Goal: Transaction & Acquisition: Obtain resource

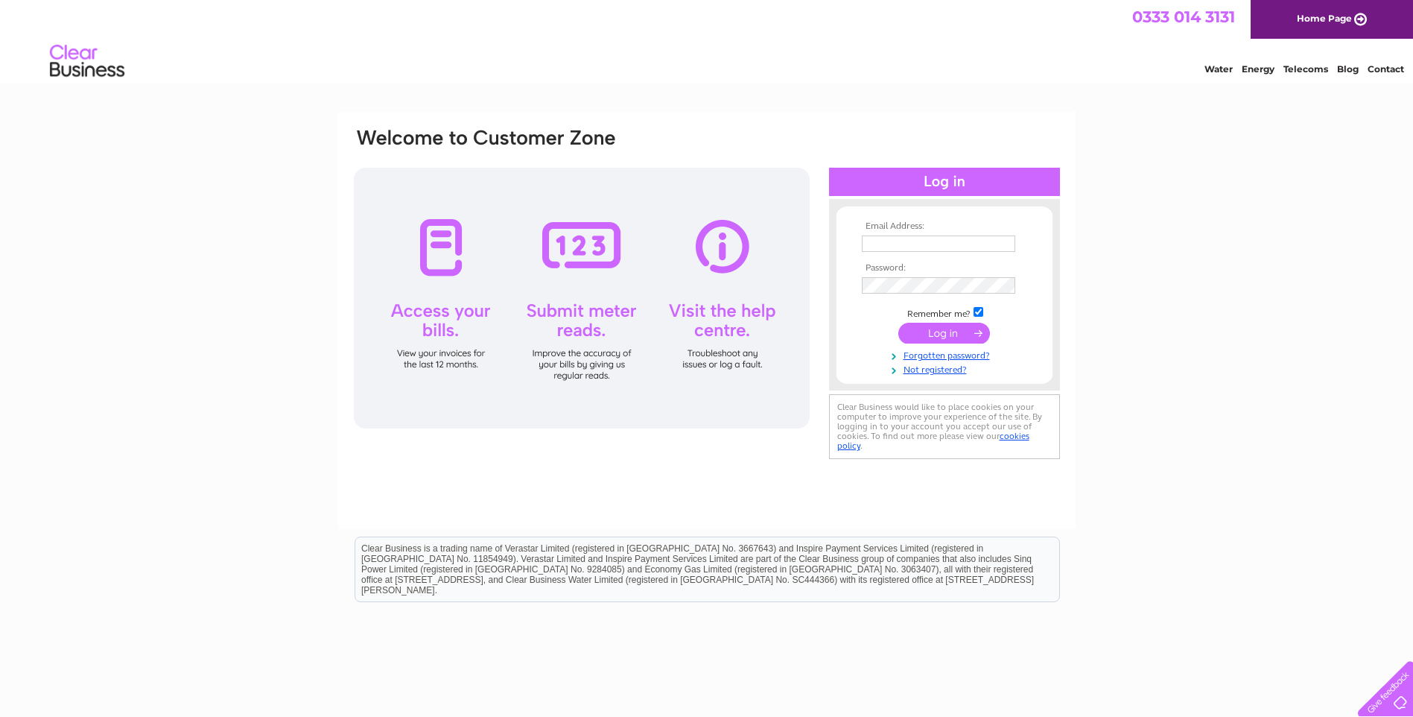
click at [951, 243] on input "text" at bounding box center [938, 243] width 153 height 16
type input "[PERSON_NAME][EMAIL_ADDRESS][PERSON_NAME][DOMAIN_NAME]"
click at [949, 335] on input "submit" at bounding box center [944, 334] width 92 height 21
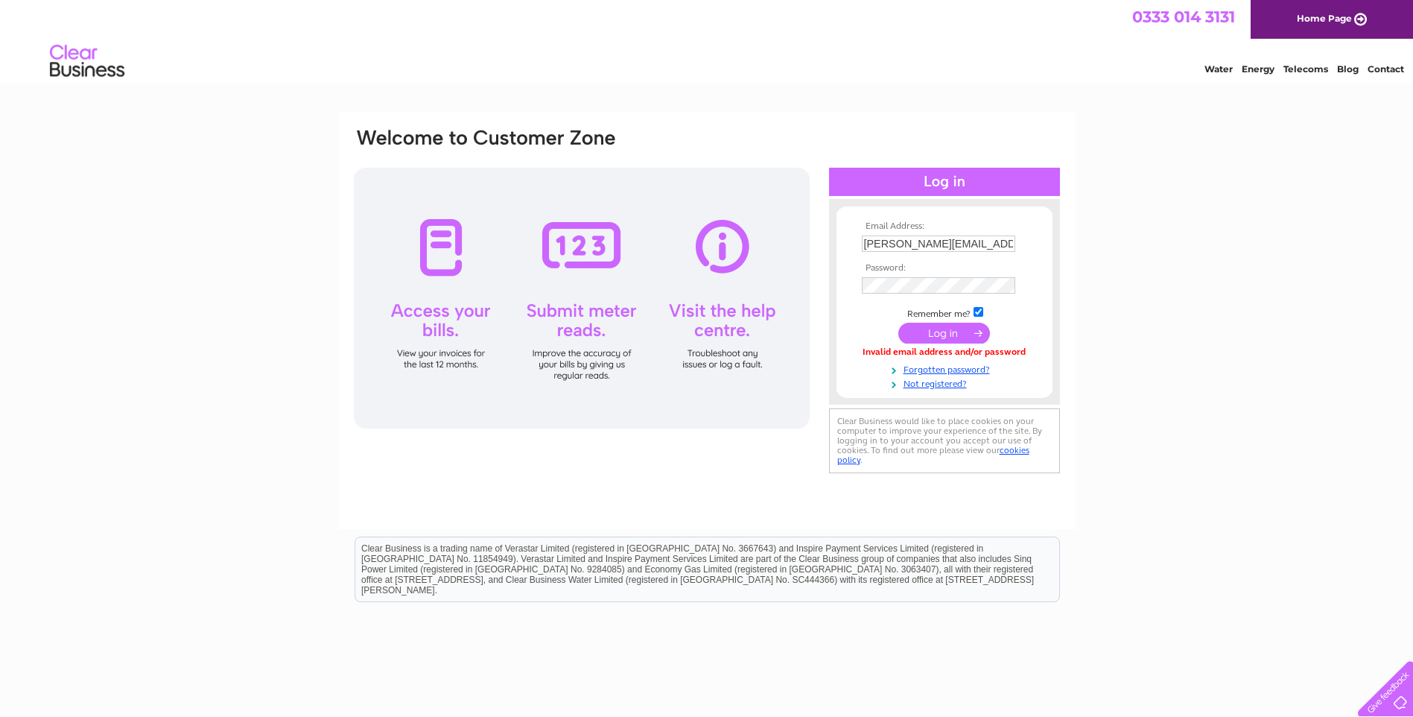
click at [942, 334] on input "submit" at bounding box center [944, 333] width 92 height 21
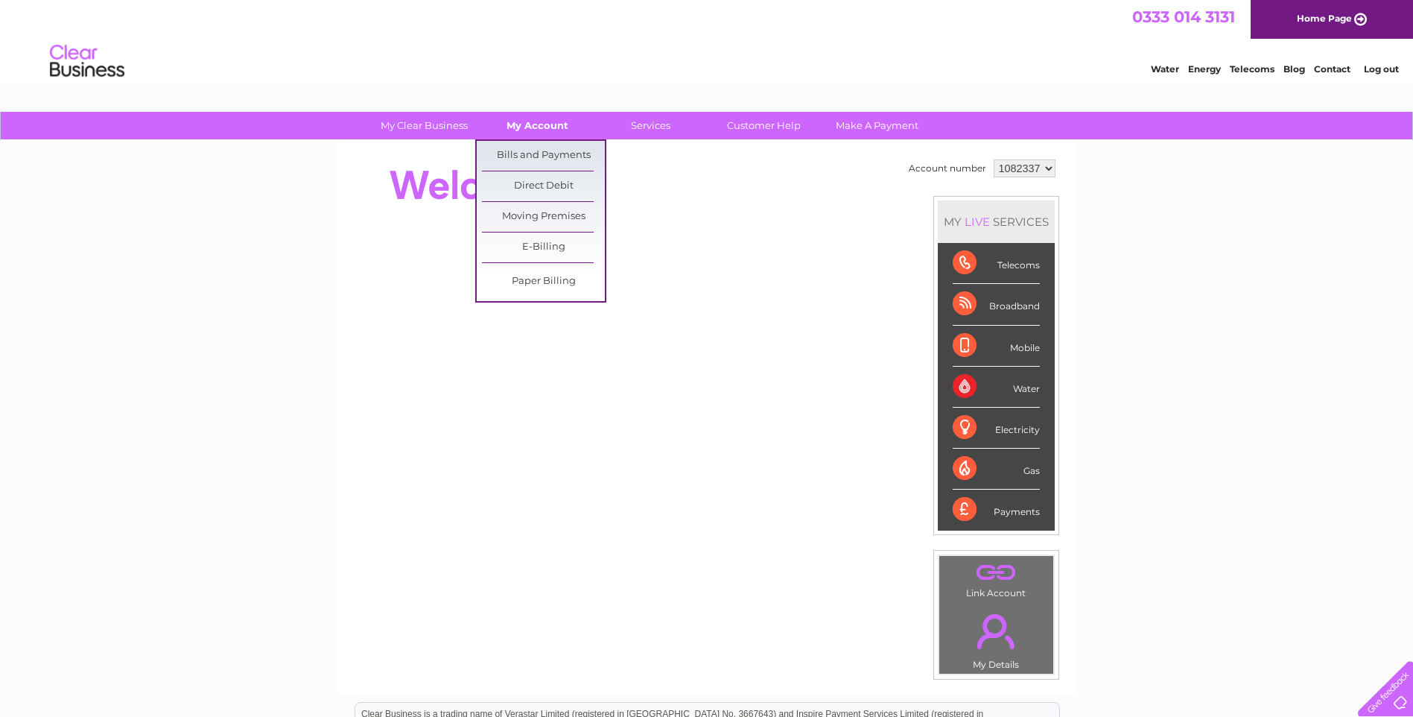
click at [515, 119] on link "My Account" at bounding box center [537, 126] width 123 height 28
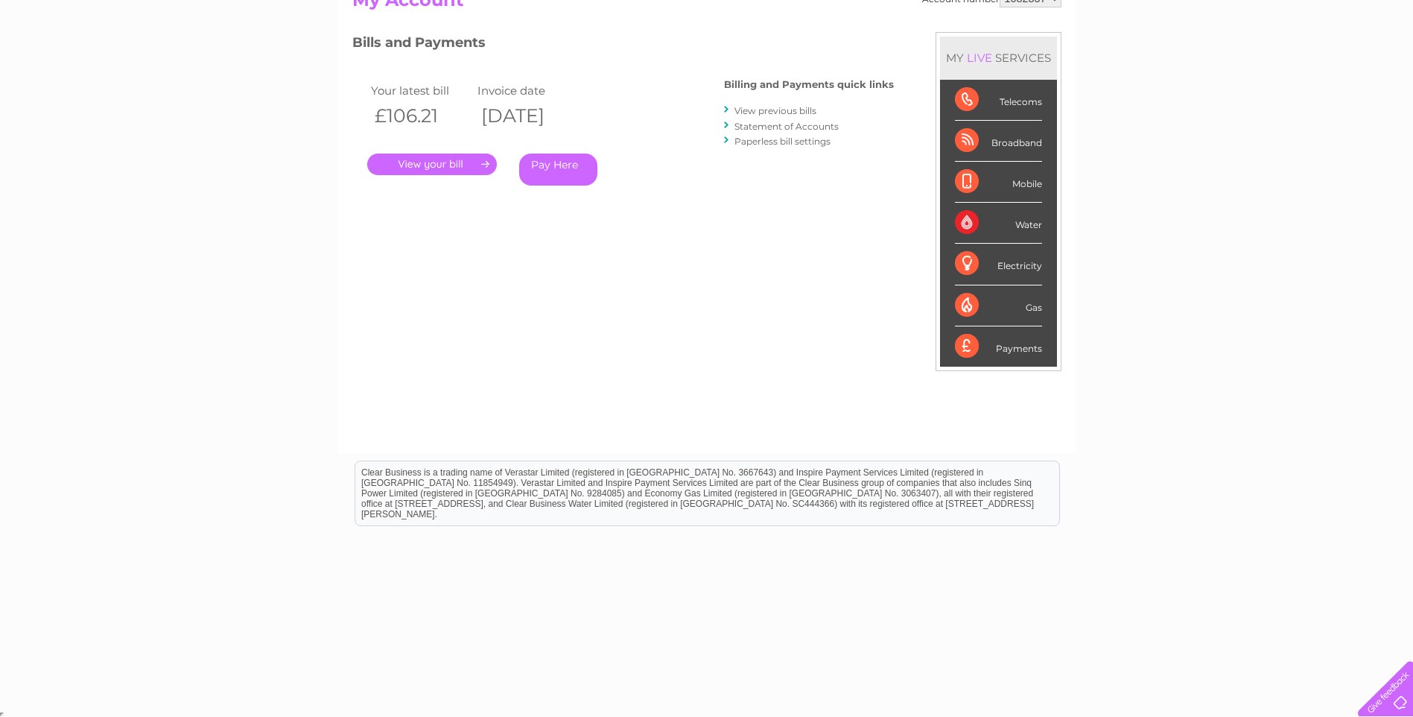
scroll to position [183, 0]
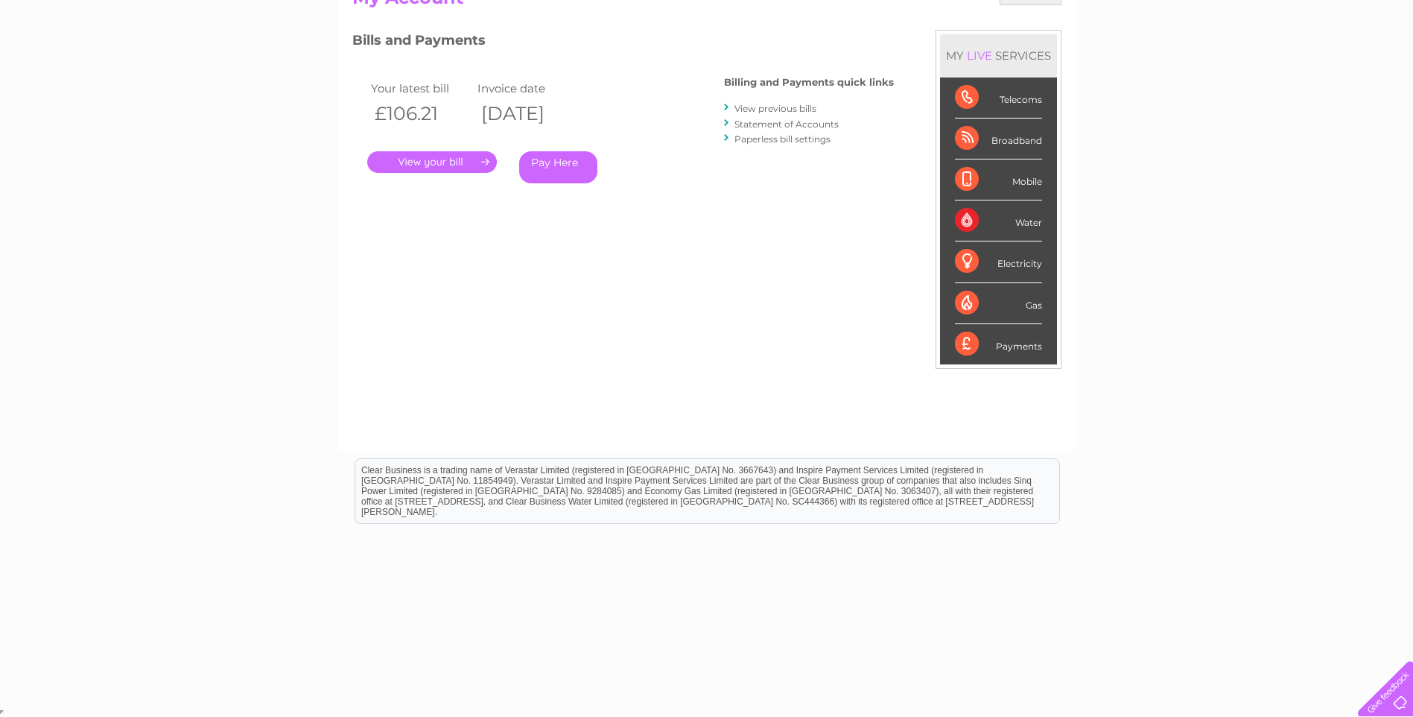
click at [442, 156] on link "." at bounding box center [432, 162] width 130 height 22
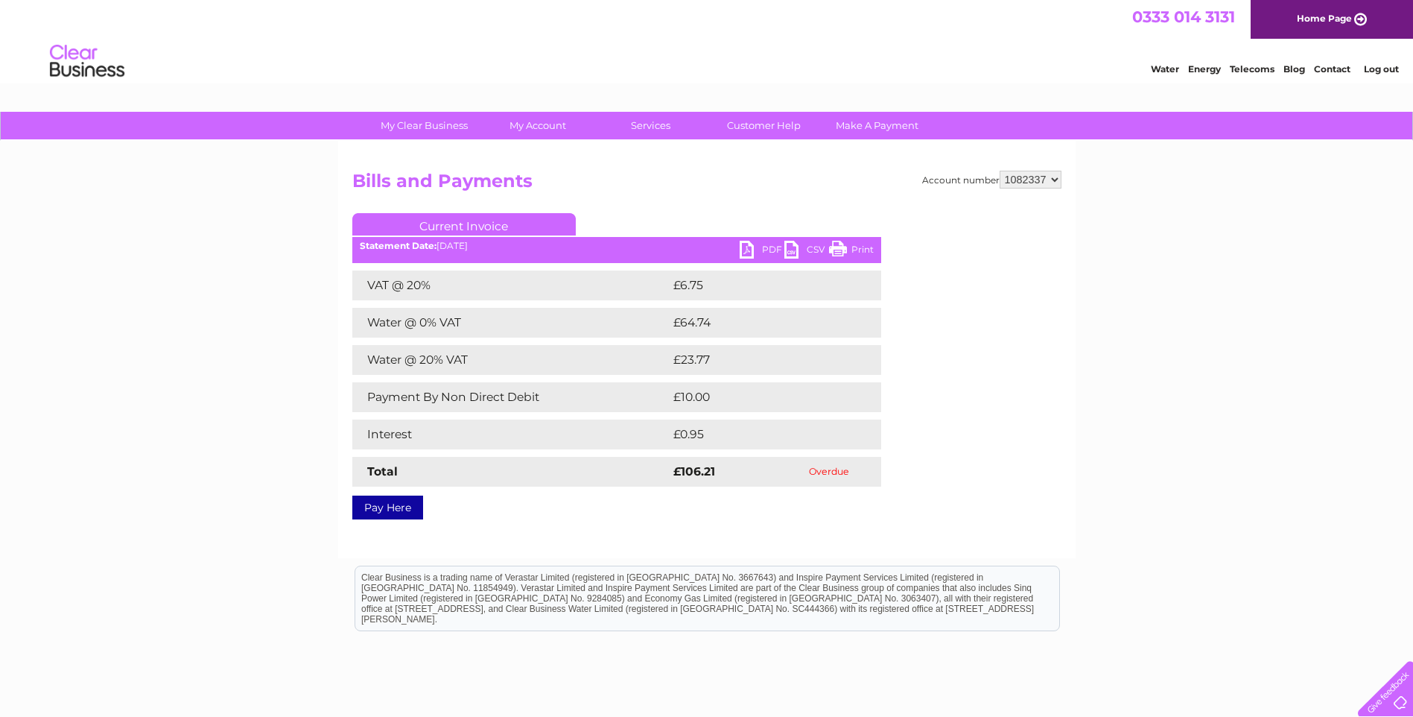
click at [764, 245] on link "PDF" at bounding box center [762, 252] width 45 height 22
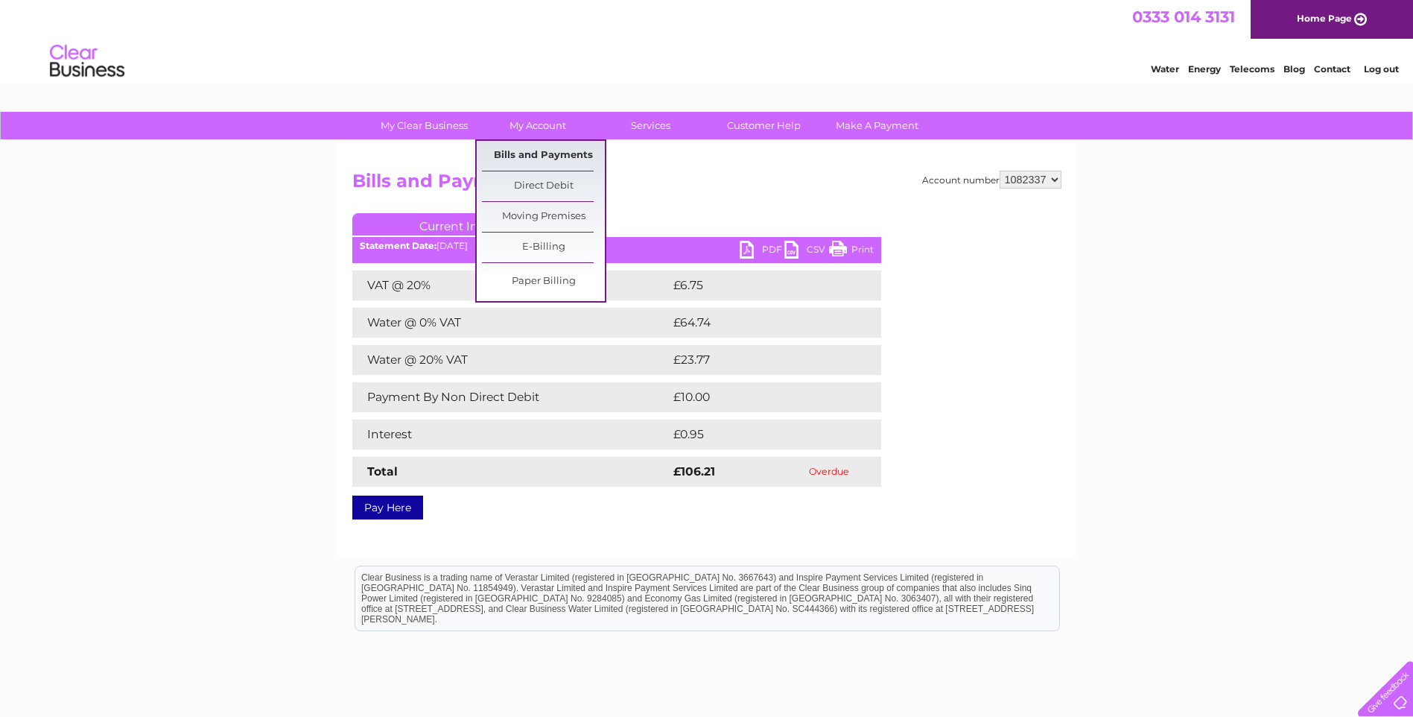
click at [557, 153] on link "Bills and Payments" at bounding box center [543, 156] width 123 height 30
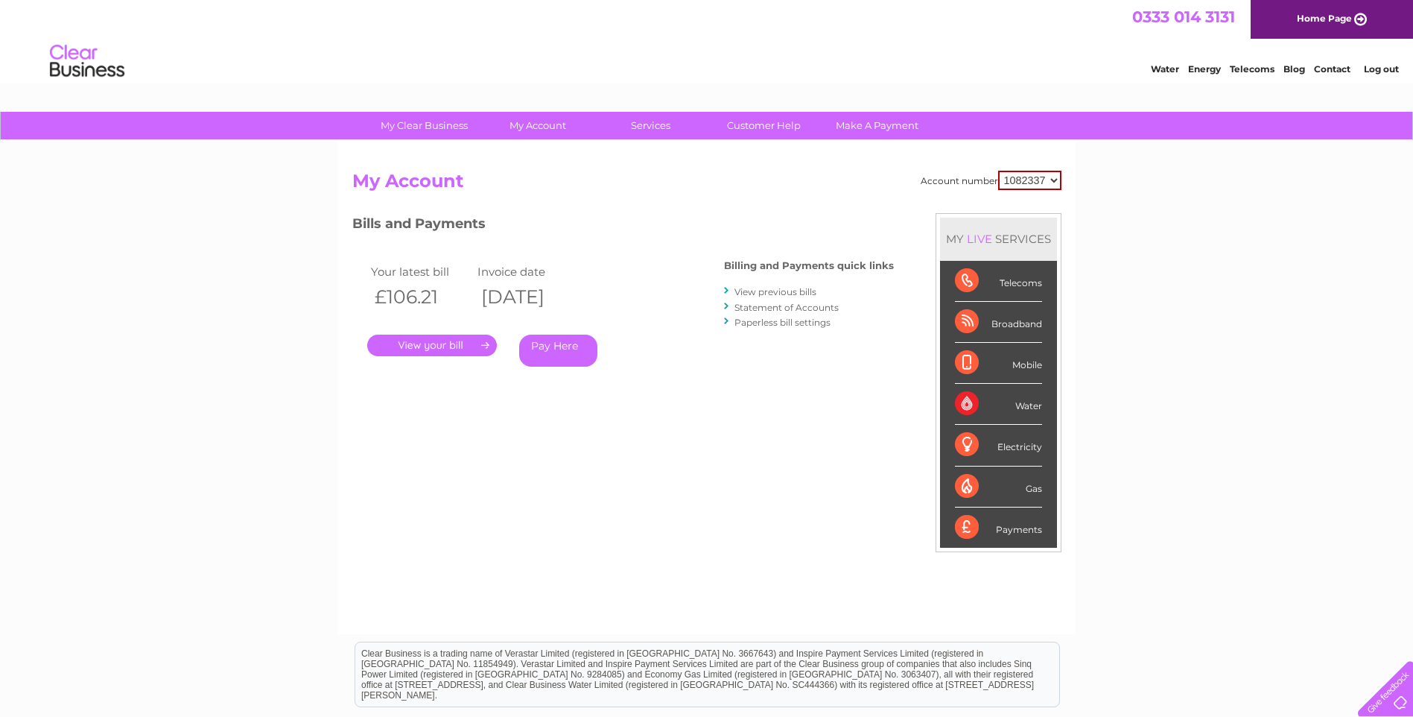
click at [792, 293] on link "View previous bills" at bounding box center [775, 291] width 82 height 11
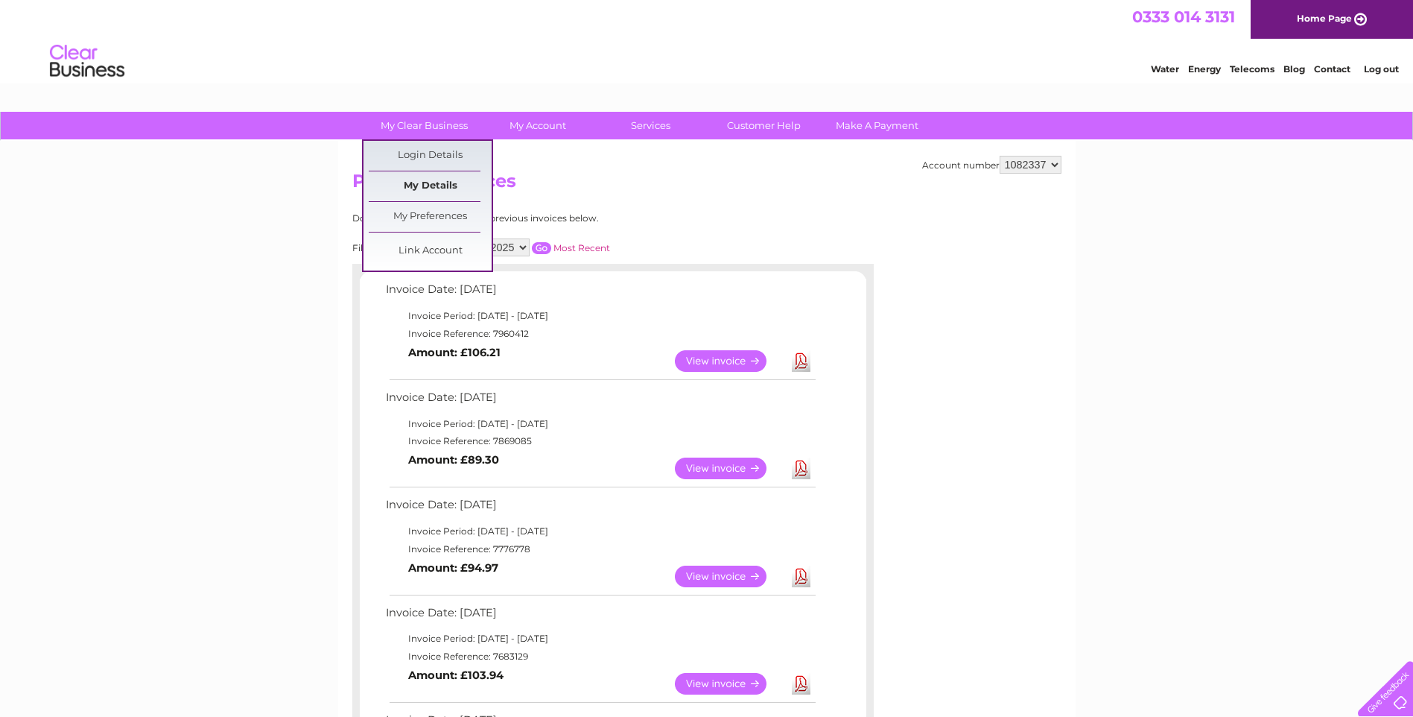
click at [416, 180] on link "My Details" at bounding box center [430, 186] width 123 height 30
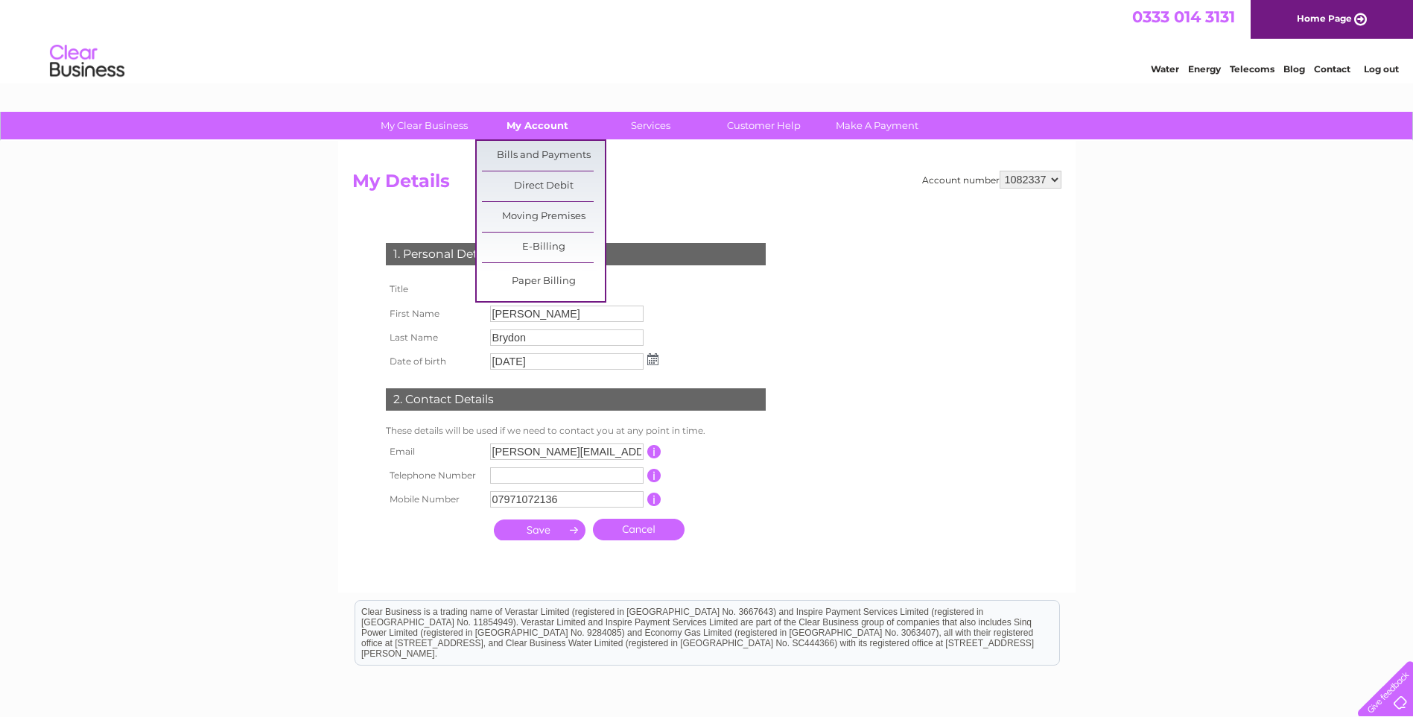
click at [539, 122] on link "My Account" at bounding box center [537, 126] width 123 height 28
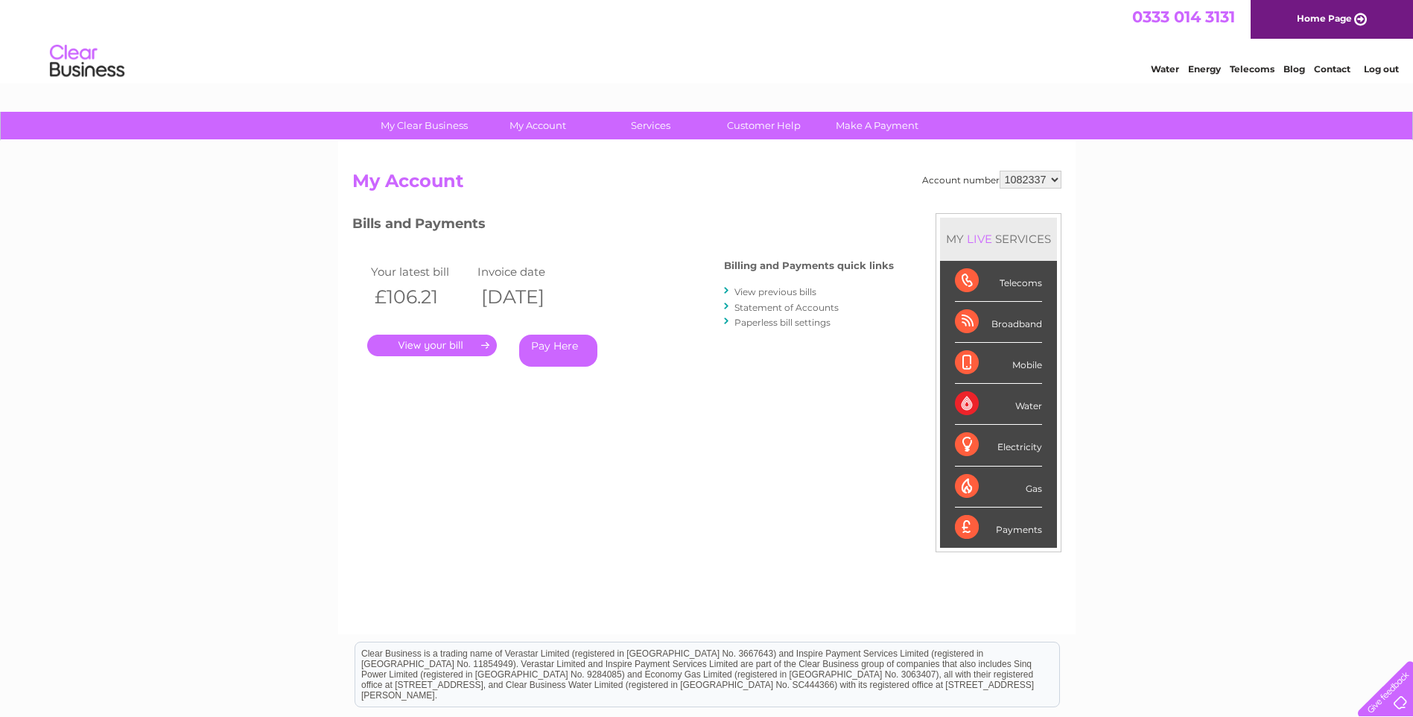
click at [468, 344] on link "." at bounding box center [432, 345] width 130 height 22
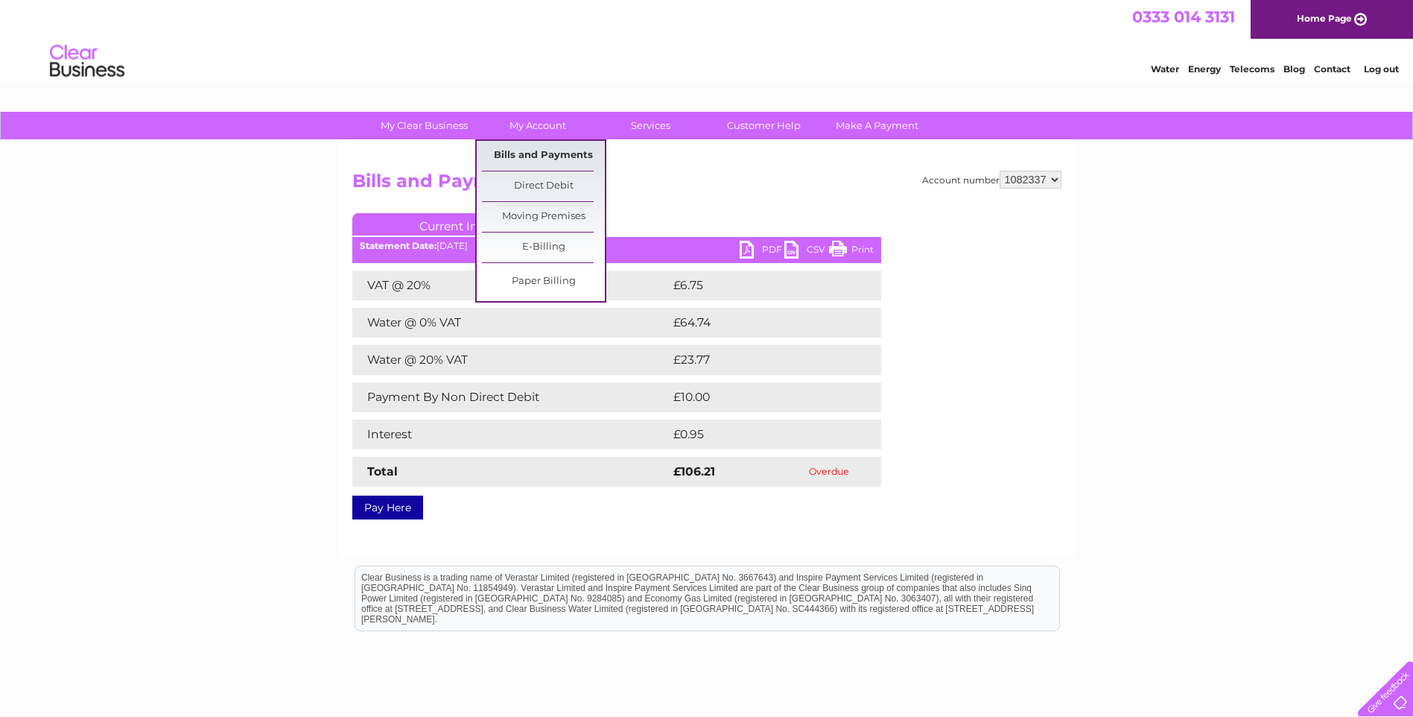
click at [527, 148] on link "Bills and Payments" at bounding box center [543, 156] width 123 height 30
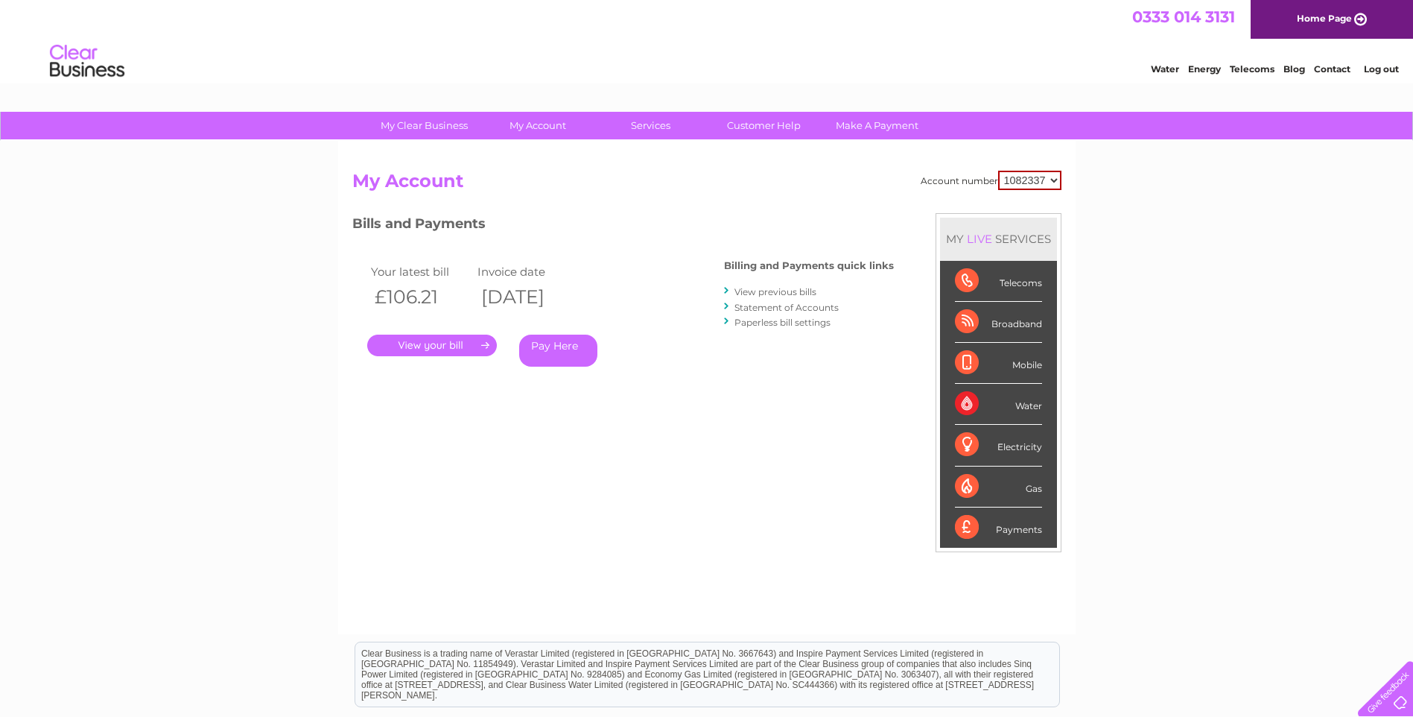
click at [764, 292] on link "View previous bills" at bounding box center [775, 291] width 82 height 11
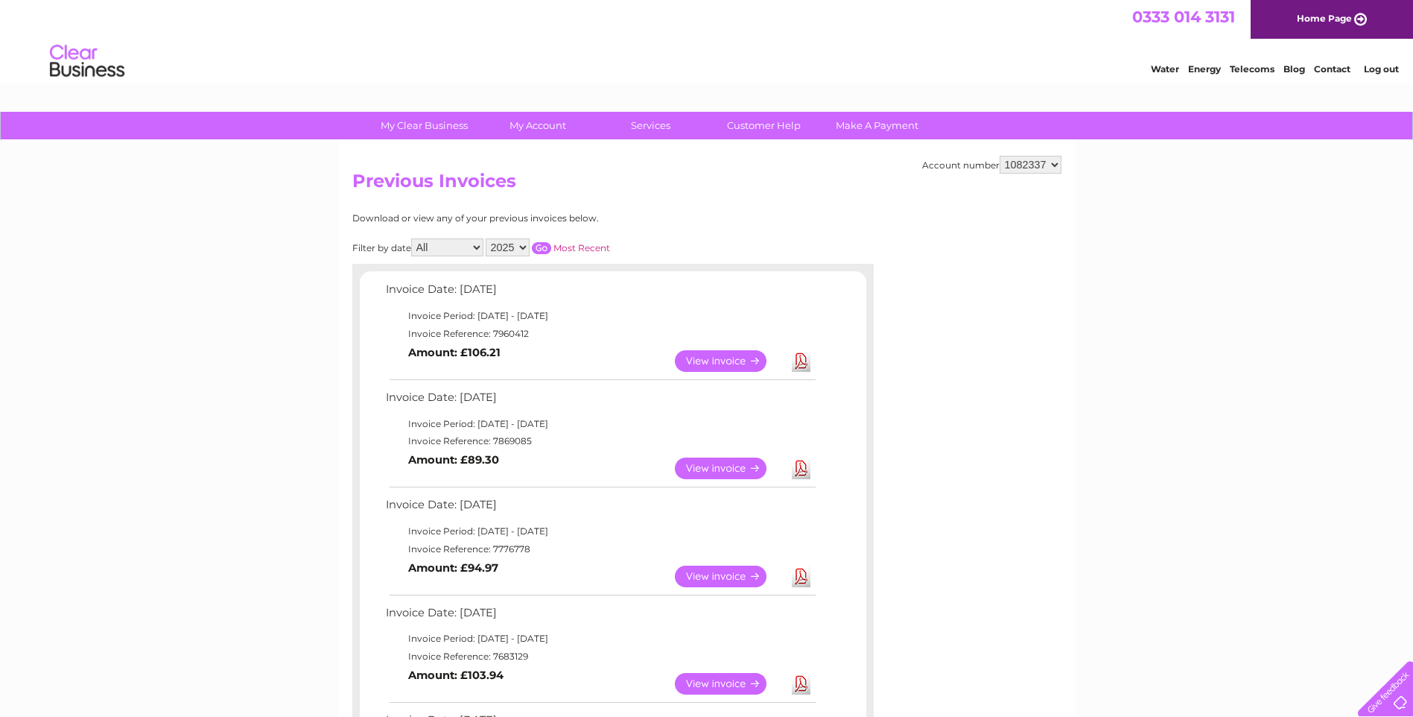
drag, startPoint x: 377, startPoint y: 285, endPoint x: 545, endPoint y: 408, distance: 207.8
click at [545, 408] on div "Invoice Date: 04 August 2025 Invoice Period: 1 August 2025 - 31 August 2025 Inv…" at bounding box center [613, 705] width 507 height 853
click at [689, 360] on link "View" at bounding box center [730, 361] width 110 height 22
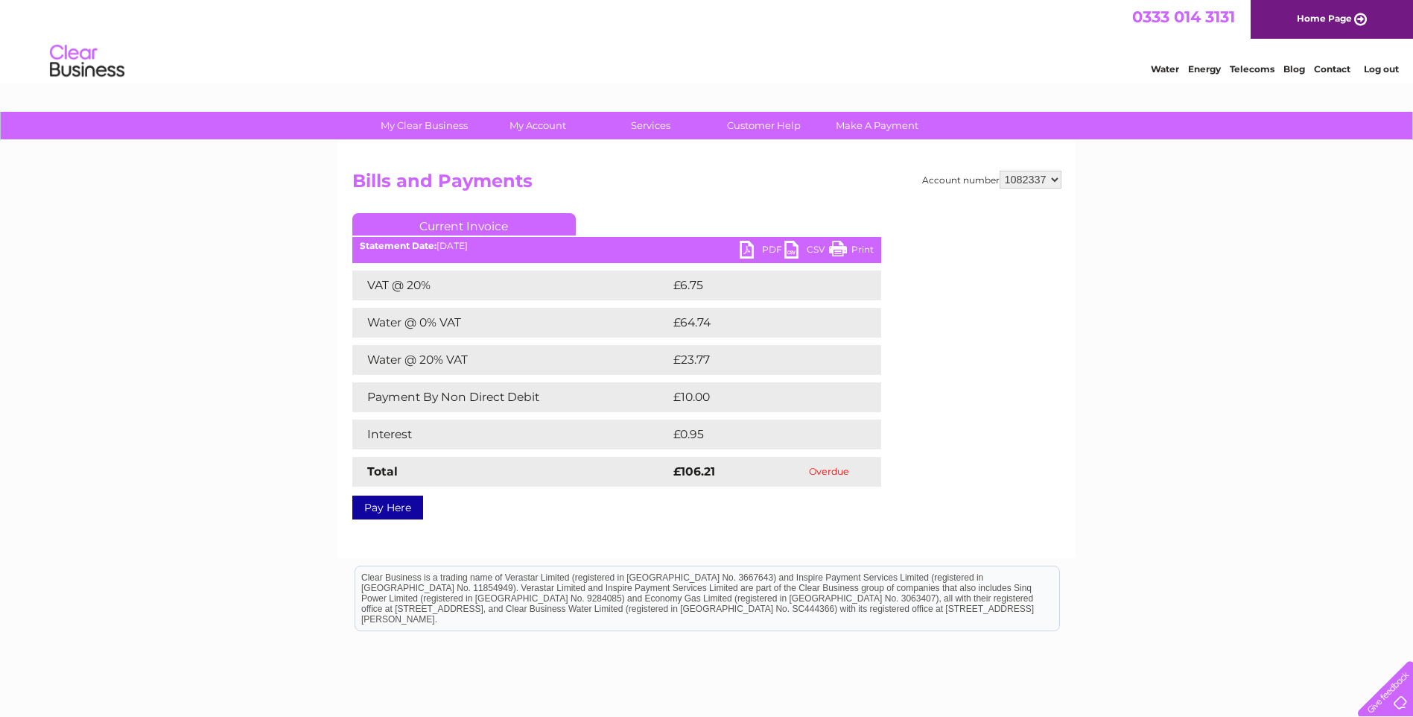
click at [768, 242] on link "PDF" at bounding box center [762, 252] width 45 height 22
